Goal: Transaction & Acquisition: Book appointment/travel/reservation

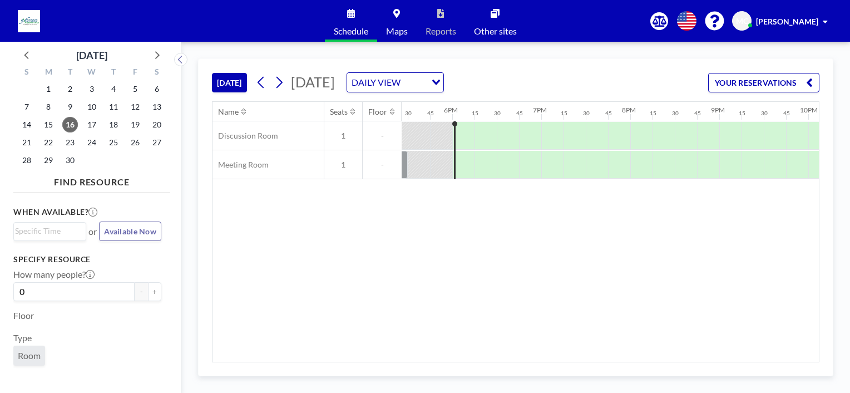
scroll to position [0, 1580]
click at [274, 84] on button at bounding box center [279, 82] width 18 height 18
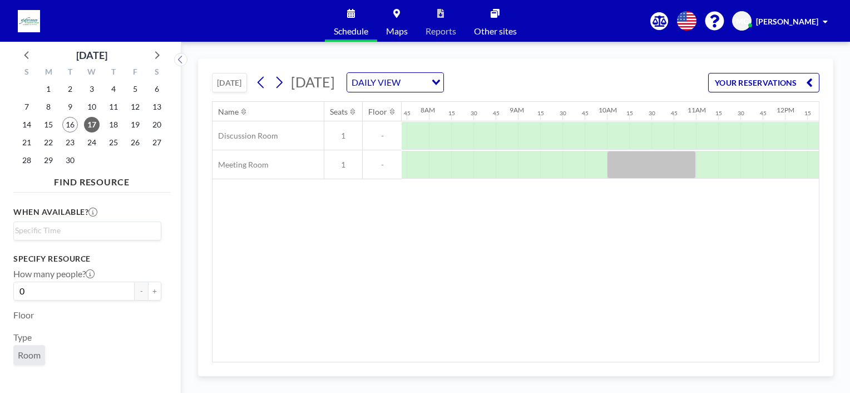
scroll to position [0, 690]
click at [650, 131] on div at bounding box center [658, 136] width 22 height 28
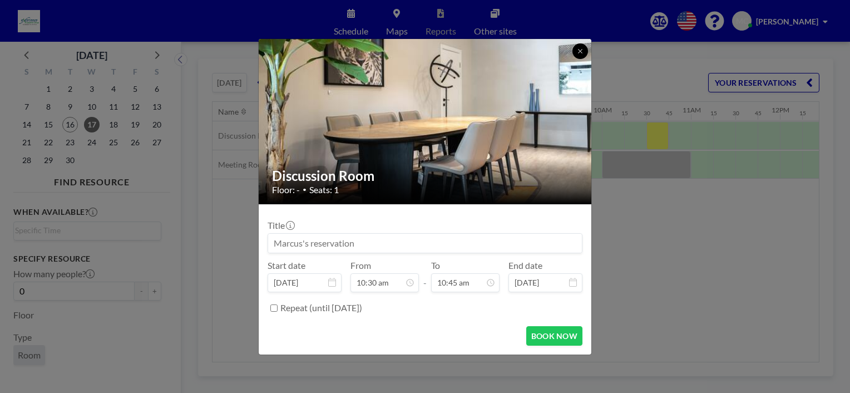
click at [579, 50] on icon at bounding box center [580, 51] width 4 height 4
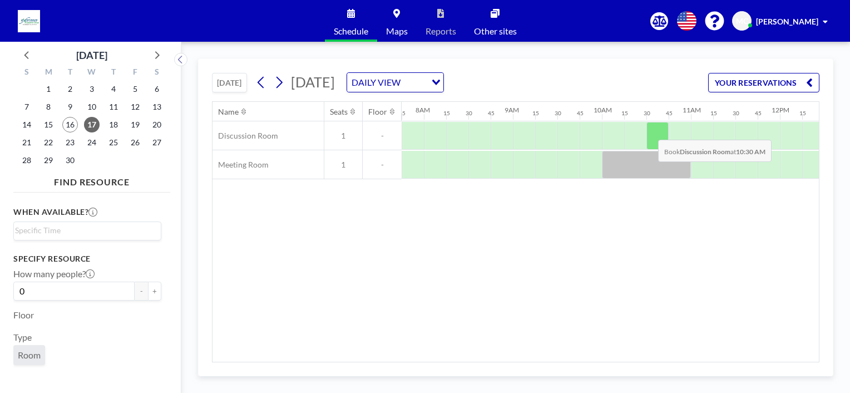
click at [649, 131] on div at bounding box center [658, 136] width 22 height 28
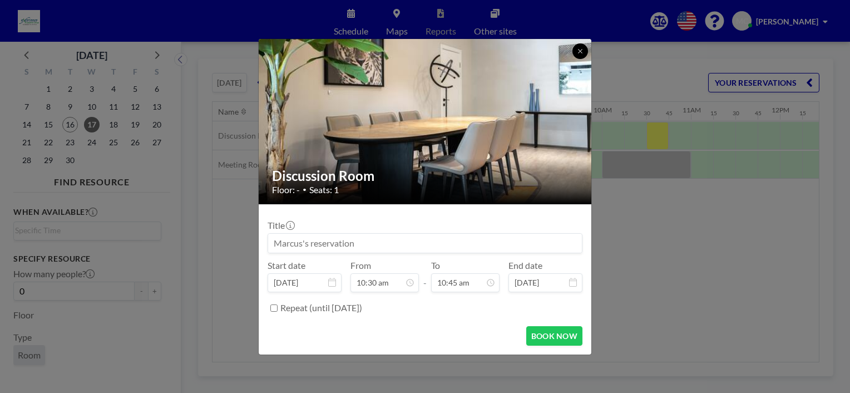
drag, startPoint x: 576, startPoint y: 46, endPoint x: 585, endPoint y: 61, distance: 17.8
click at [576, 46] on button at bounding box center [581, 51] width 16 height 16
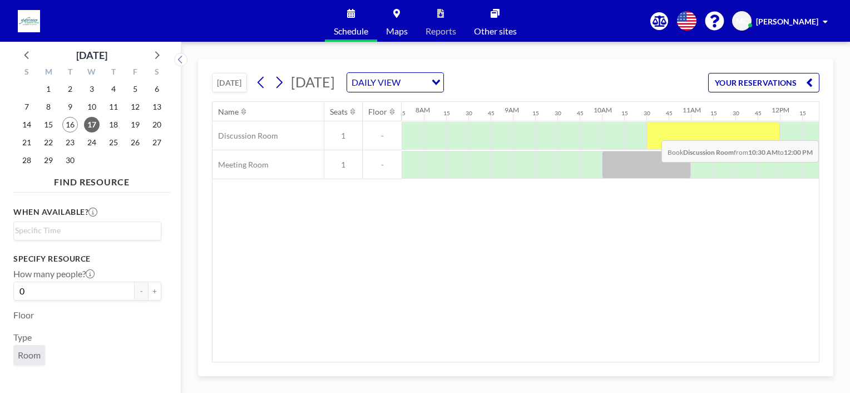
drag, startPoint x: 648, startPoint y: 126, endPoint x: 768, endPoint y: 131, distance: 120.3
click at [768, 131] on div at bounding box center [714, 136] width 134 height 28
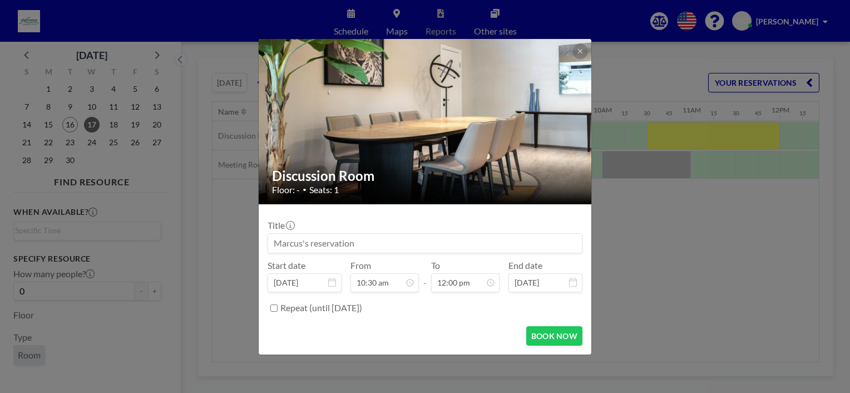
click at [407, 248] on input at bounding box center [425, 243] width 314 height 19
type input "For Wahoo Zoom Meeting"
click at [570, 338] on button "BOOK NOW" at bounding box center [554, 335] width 56 height 19
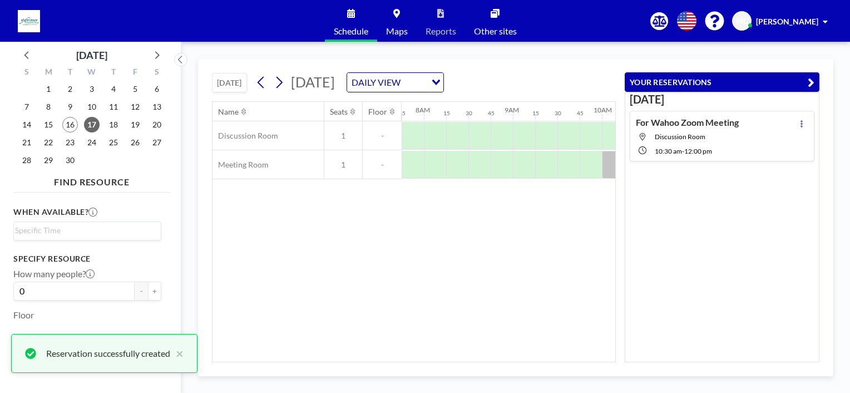
click at [809, 80] on icon "button" at bounding box center [811, 82] width 7 height 13
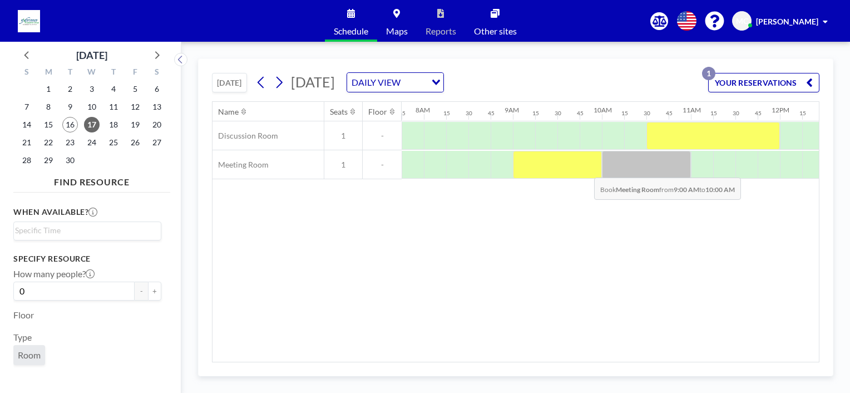
drag, startPoint x: 521, startPoint y: 176, endPoint x: 585, endPoint y: 169, distance: 64.4
click at [585, 169] on div at bounding box center [557, 165] width 89 height 28
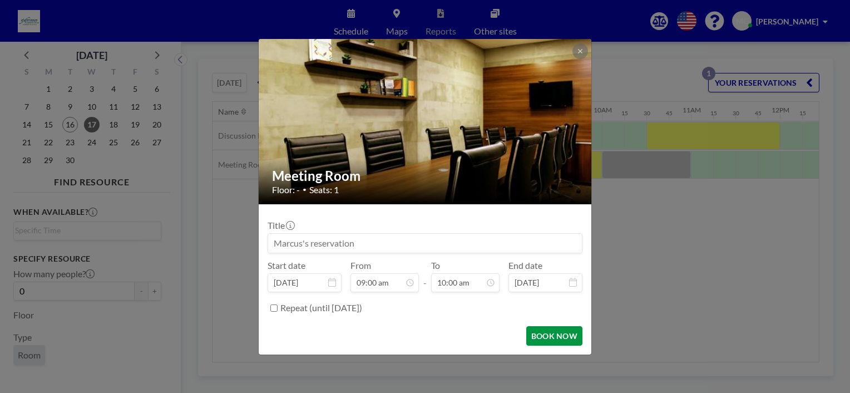
click at [564, 336] on button "BOOK NOW" at bounding box center [554, 335] width 56 height 19
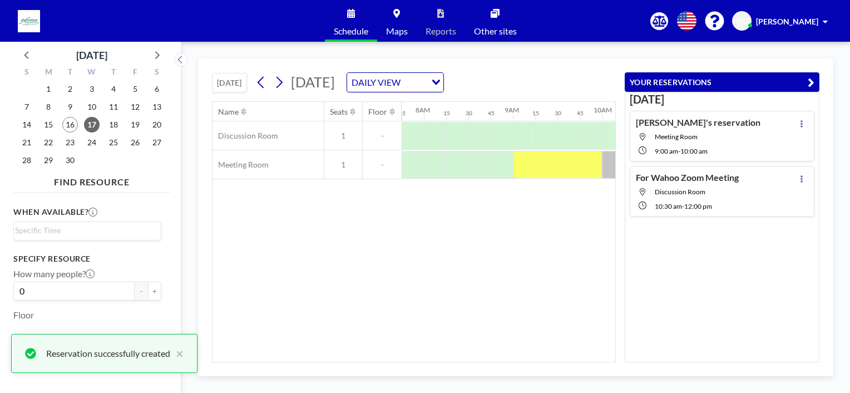
click at [815, 78] on icon "button" at bounding box center [811, 82] width 7 height 13
